Goal: Task Accomplishment & Management: Use online tool/utility

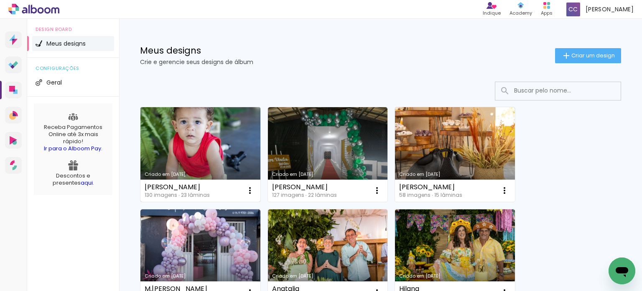
click at [213, 135] on link "Criado em [DATE]" at bounding box center [201, 154] width 120 height 95
